Goal: Obtain resource: Obtain resource

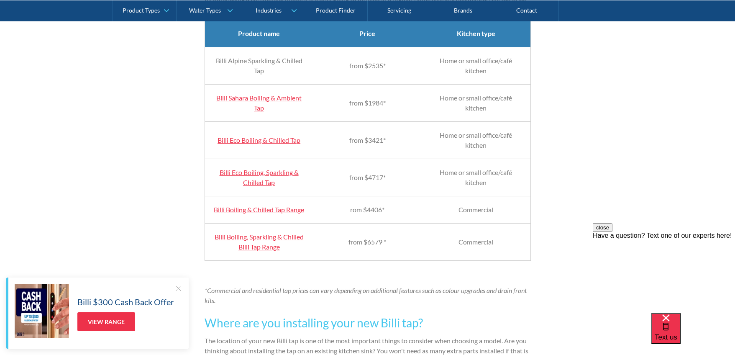
scroll to position [864, 0]
click at [251, 185] on link "Billi Eco Boiling, Sparkling & Chilled Tap" at bounding box center [259, 178] width 79 height 18
click at [251, 182] on link "Billi Eco Boiling, Sparkling & Chilled Tap" at bounding box center [259, 178] width 79 height 18
click at [261, 184] on link "Billi Eco Boiling, Sparkling & Chilled Tap" at bounding box center [259, 178] width 79 height 18
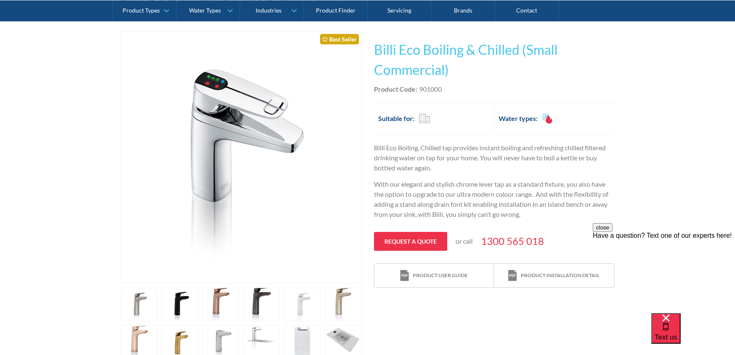
scroll to position [140, 0]
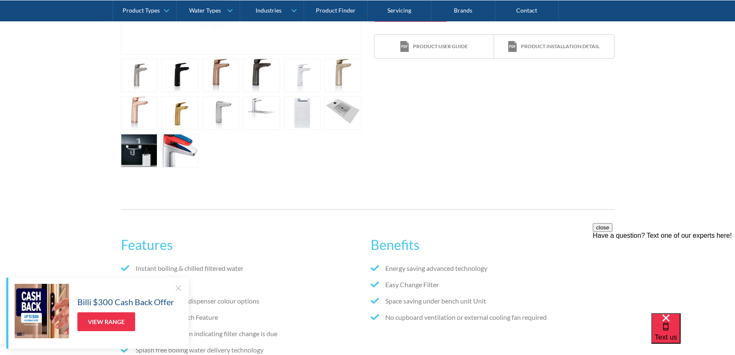
scroll to position [504, 0]
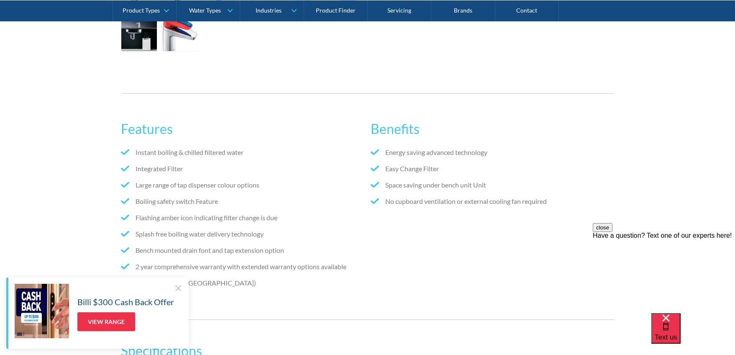
click at [176, 290] on div at bounding box center [178, 288] width 8 height 8
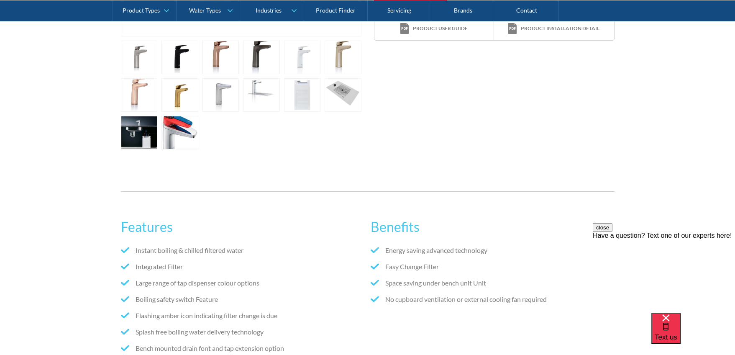
scroll to position [344, 0]
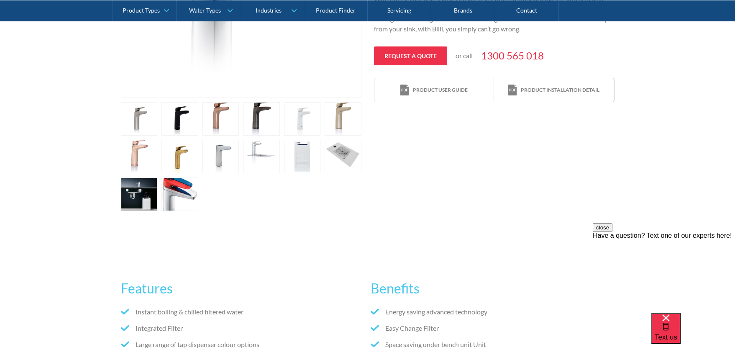
click at [213, 122] on link "open lightbox" at bounding box center [221, 118] width 37 height 33
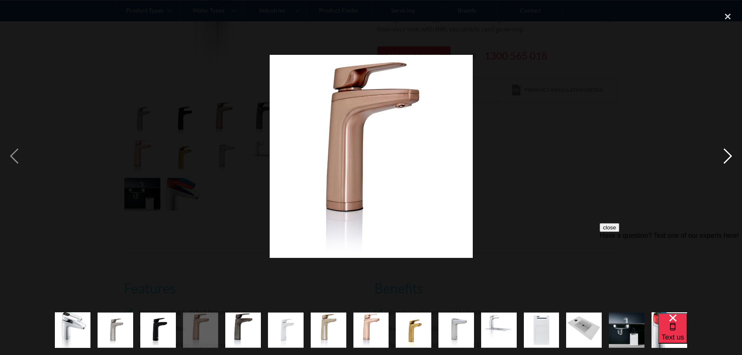
click at [729, 156] on div "next image" at bounding box center [727, 156] width 28 height 298
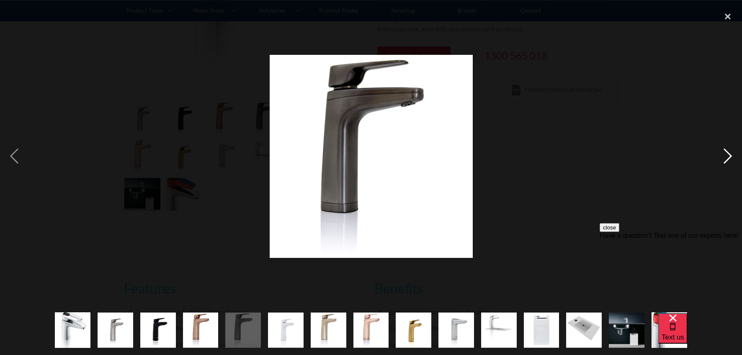
click at [729, 156] on div "next image" at bounding box center [727, 156] width 28 height 298
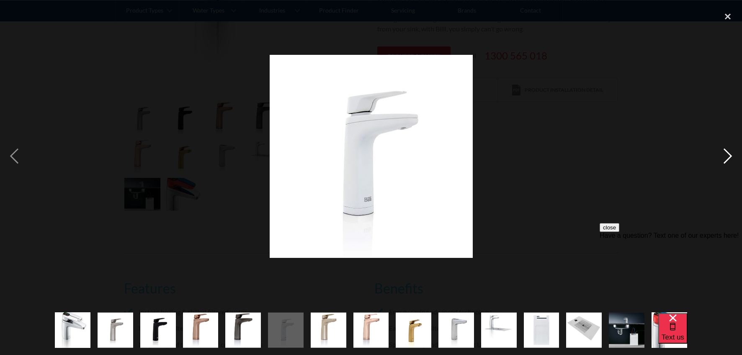
click at [729, 156] on div "next image" at bounding box center [727, 156] width 28 height 298
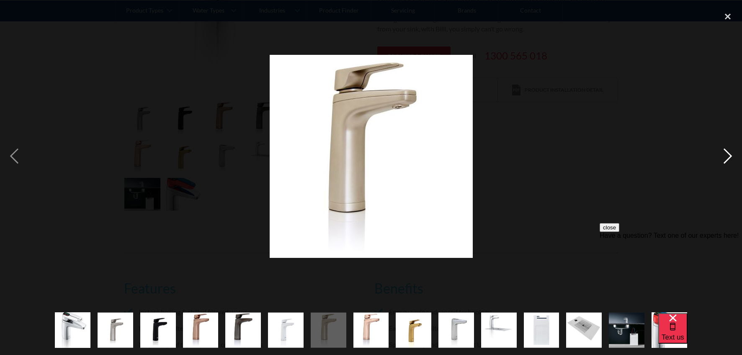
click at [726, 157] on div "next image" at bounding box center [727, 156] width 28 height 298
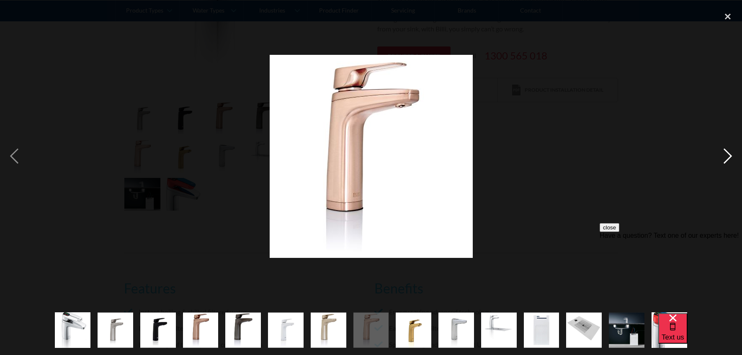
click at [726, 157] on div "next image" at bounding box center [727, 156] width 28 height 298
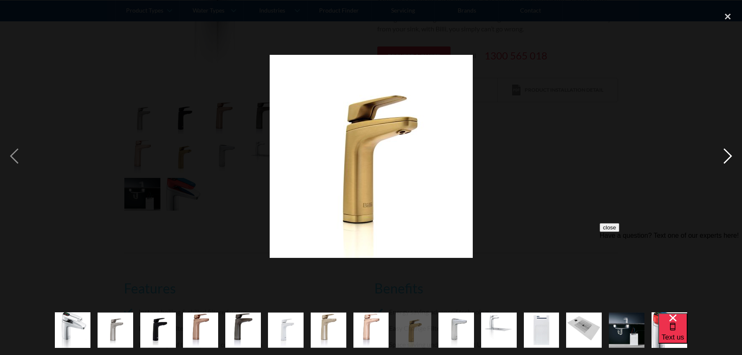
click at [726, 157] on div "next image" at bounding box center [727, 156] width 28 height 298
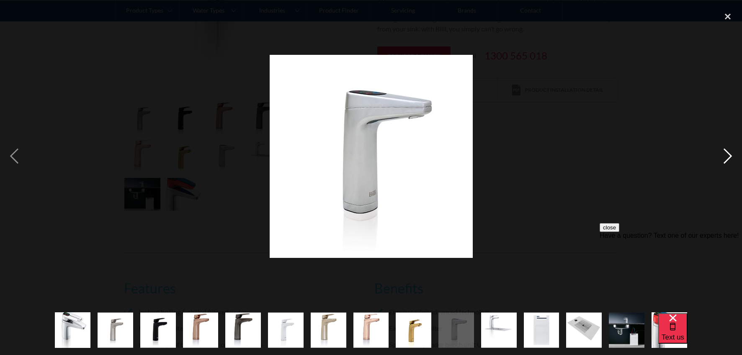
click at [724, 151] on div "next image" at bounding box center [727, 156] width 28 height 298
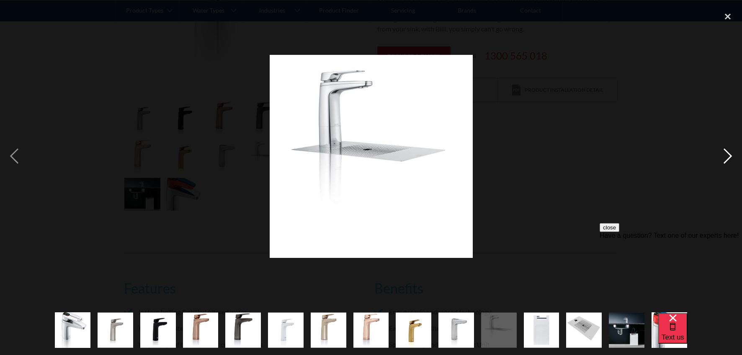
click at [727, 155] on div "next image" at bounding box center [727, 156] width 28 height 298
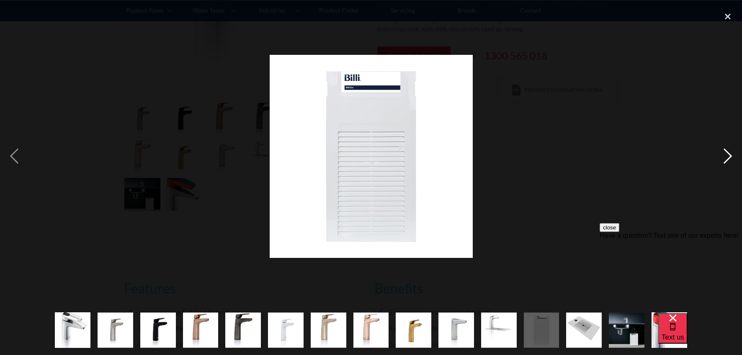
click at [727, 155] on div "next image" at bounding box center [727, 156] width 28 height 298
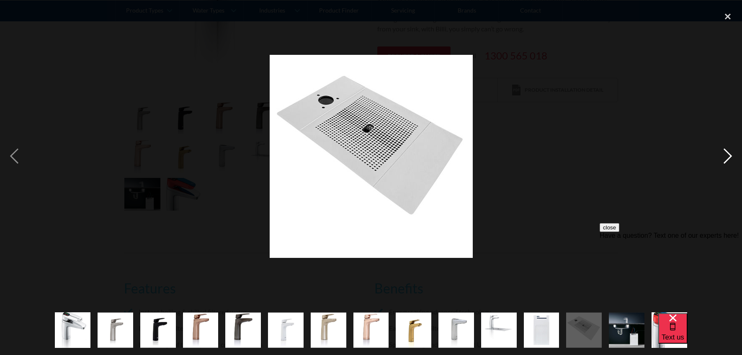
click at [727, 155] on div "next image" at bounding box center [727, 156] width 28 height 298
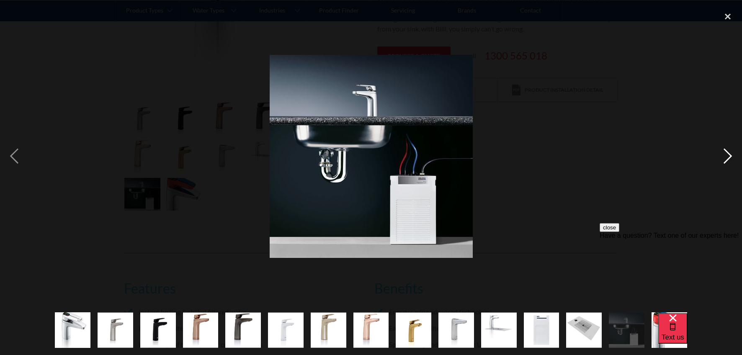
click at [729, 155] on div "next image" at bounding box center [727, 156] width 28 height 298
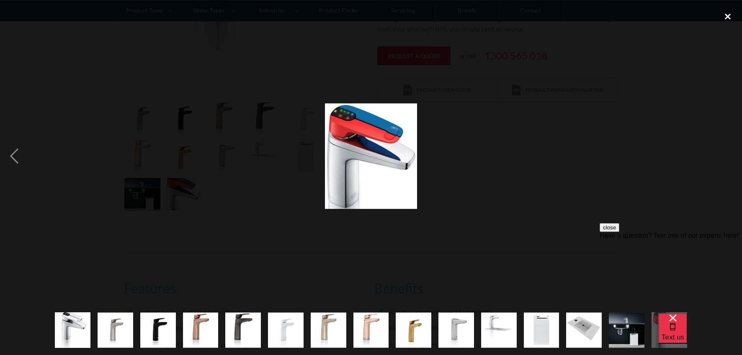
click at [728, 16] on div "close lightbox" at bounding box center [727, 16] width 28 height 18
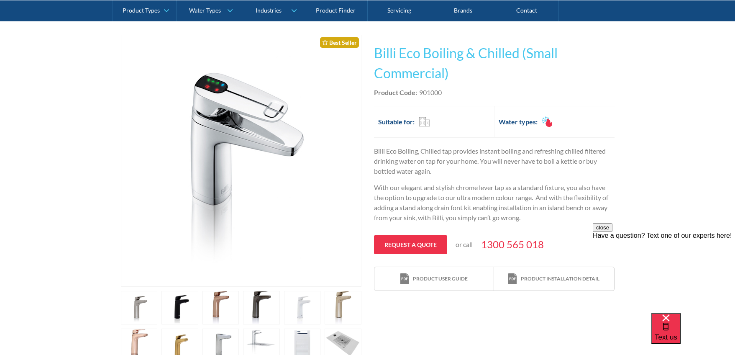
scroll to position [143, 0]
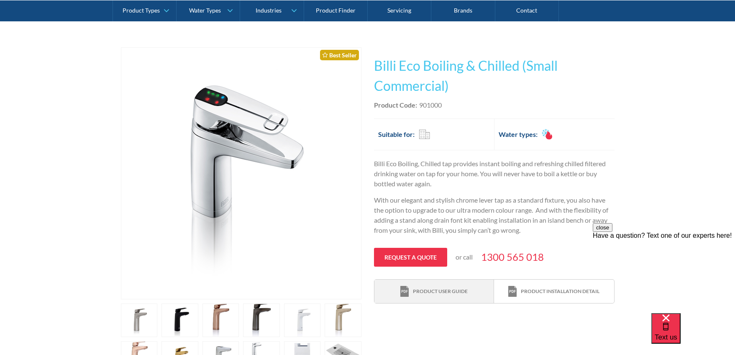
click at [476, 292] on link "Product user guide" at bounding box center [435, 292] width 120 height 24
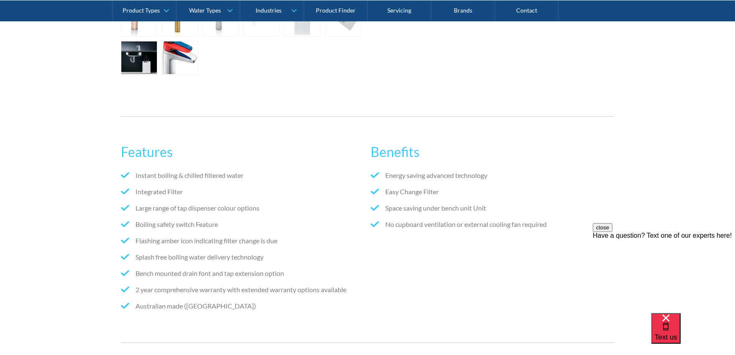
scroll to position [483, 0]
